Goal: Find specific page/section: Find specific page/section

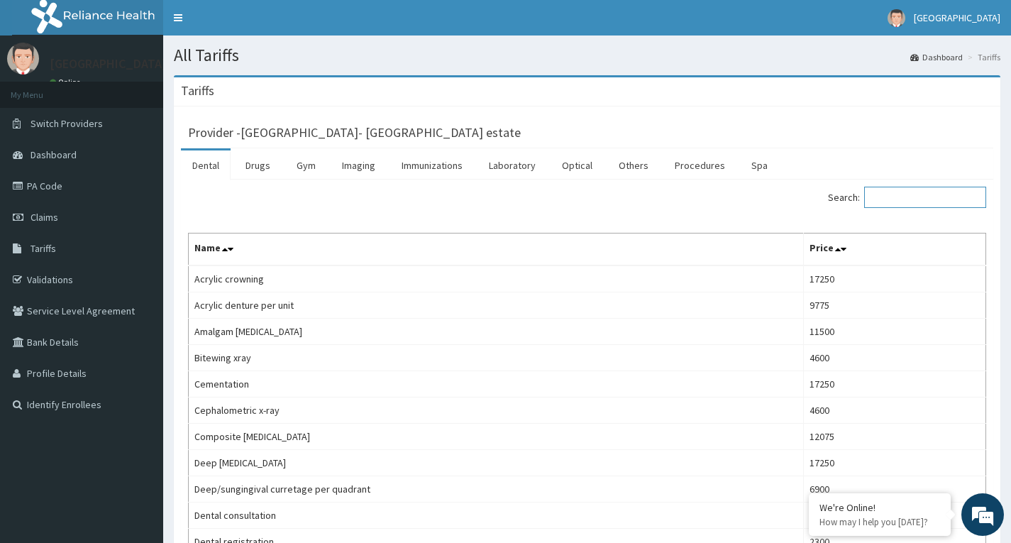
click at [928, 202] on input "Search:" at bounding box center [926, 197] width 122 height 21
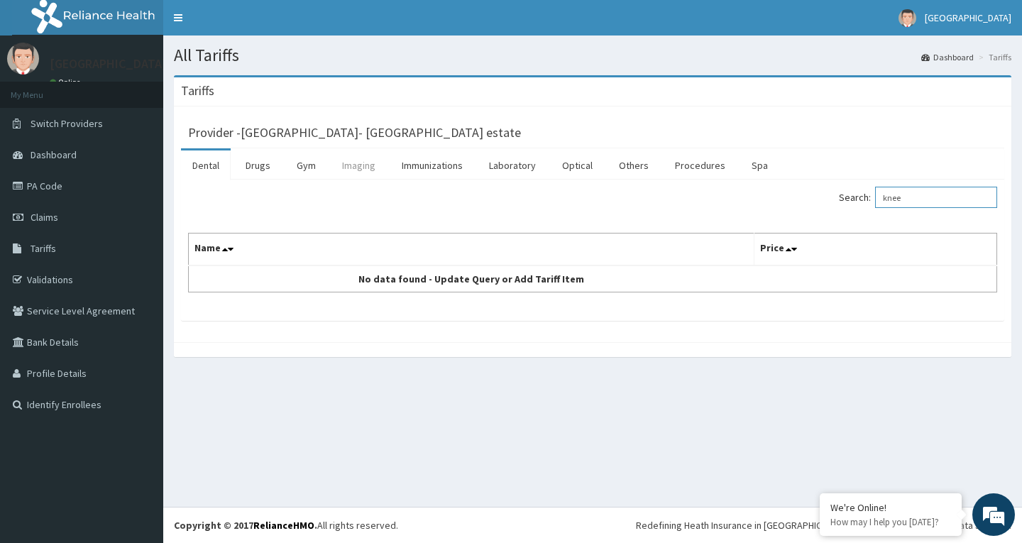
type input "knee"
click at [366, 170] on link "Imaging" at bounding box center [359, 165] width 56 height 30
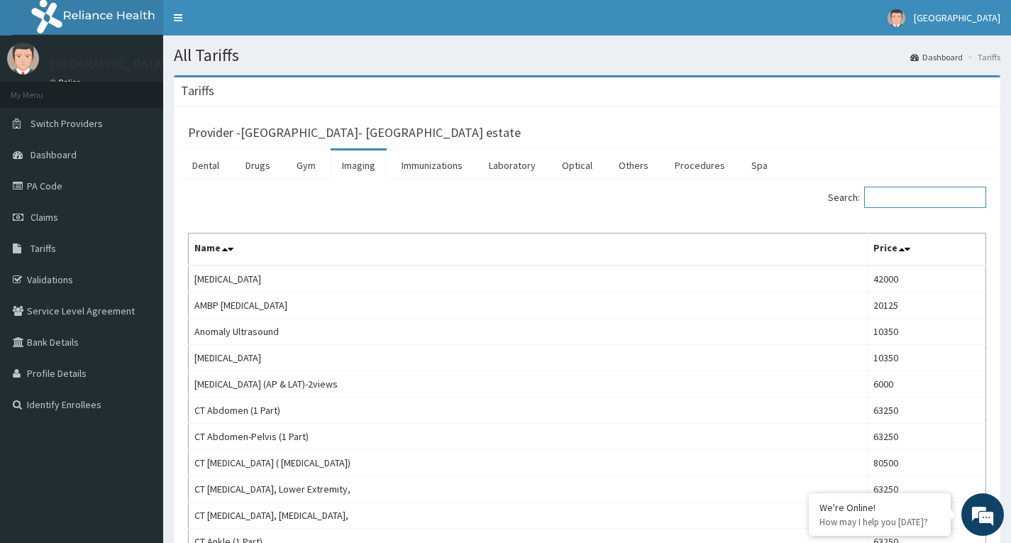
click at [958, 203] on input "Search:" at bounding box center [926, 197] width 122 height 21
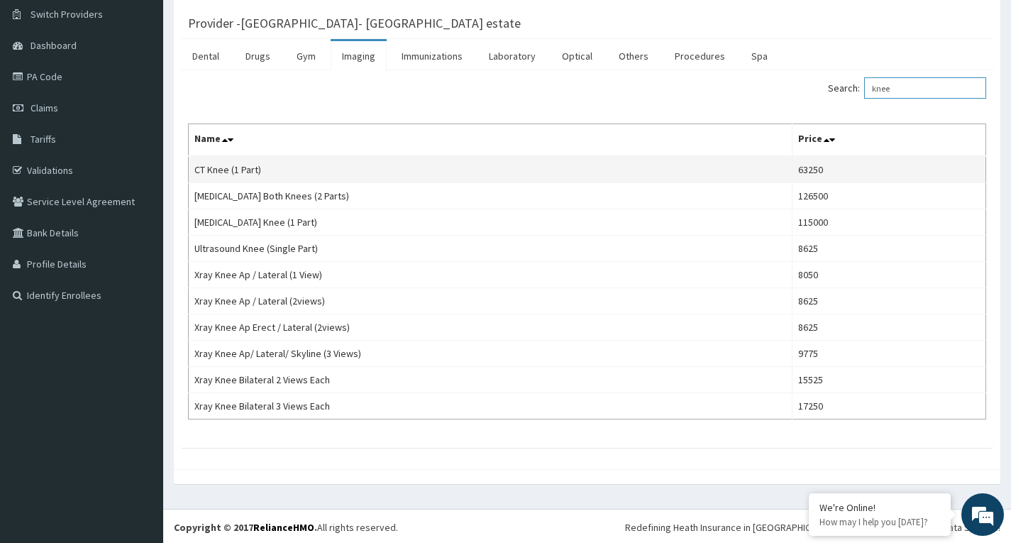
scroll to position [111, 0]
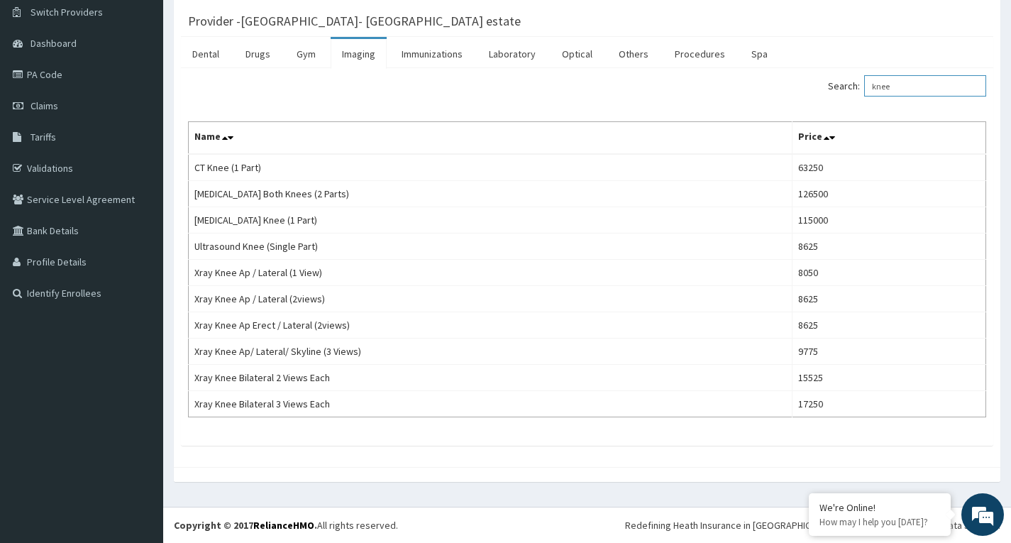
click at [945, 93] on input "knee" at bounding box center [926, 85] width 122 height 21
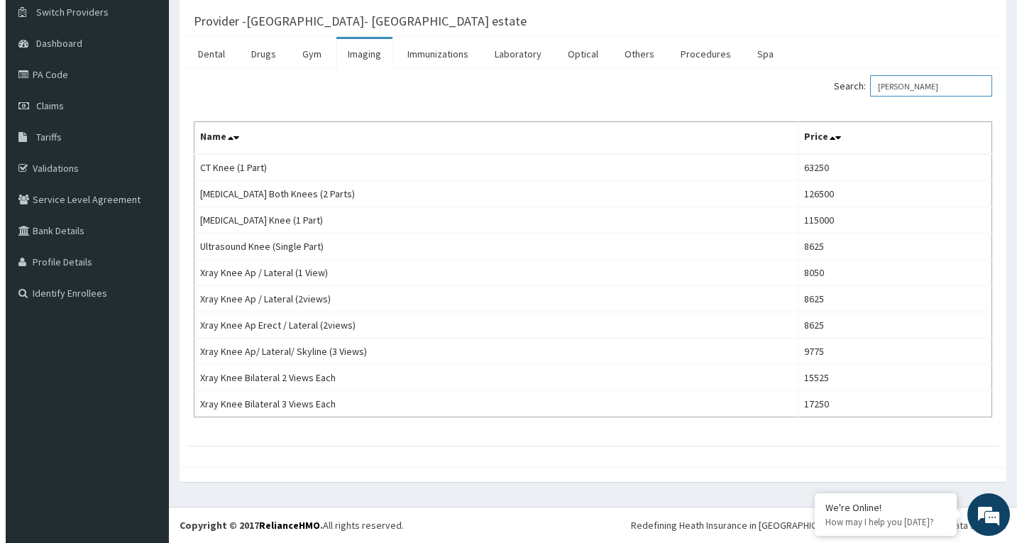
scroll to position [0, 0]
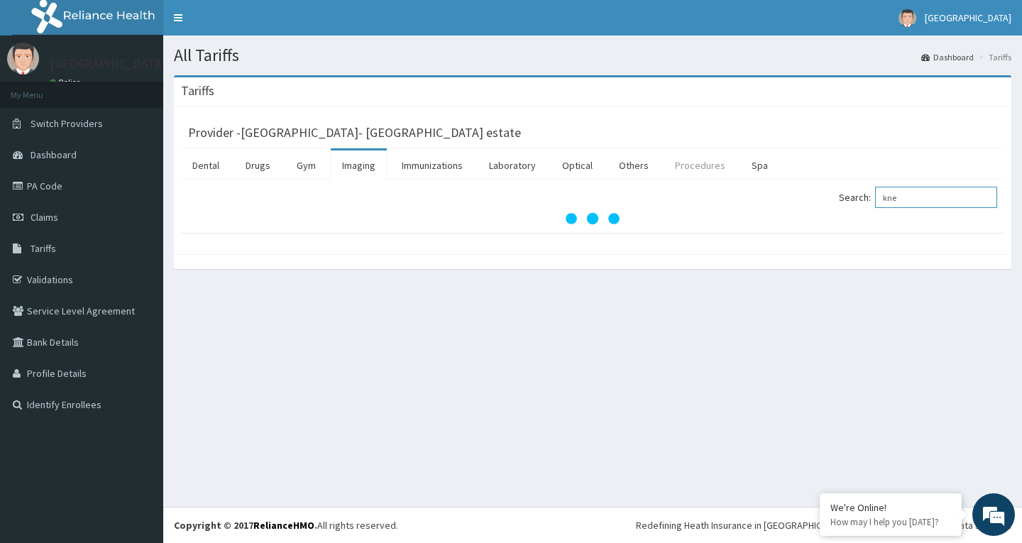
type input "kne"
click at [692, 164] on link "Procedures" at bounding box center [700, 165] width 73 height 30
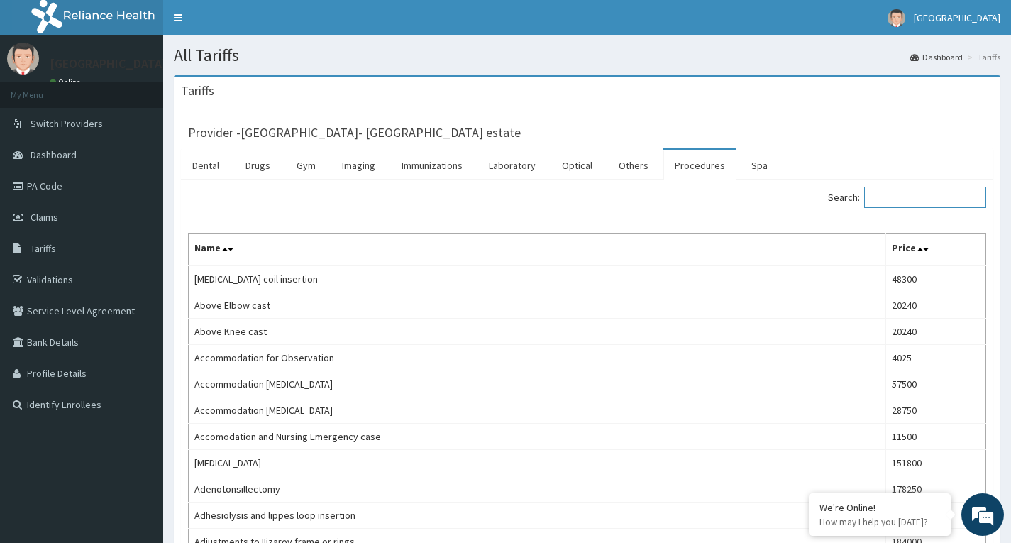
click at [965, 204] on input "Search:" at bounding box center [926, 197] width 122 height 21
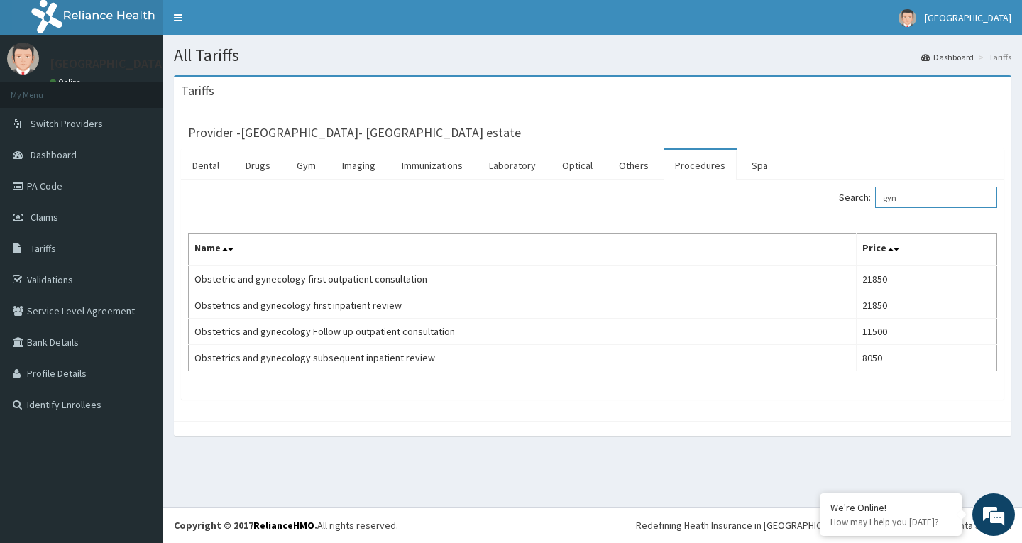
type input "gyn"
